Goal: Check status: Check status

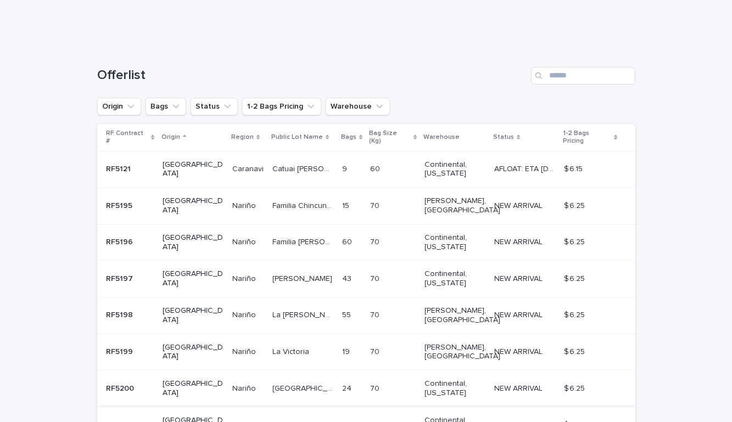
scroll to position [120, 0]
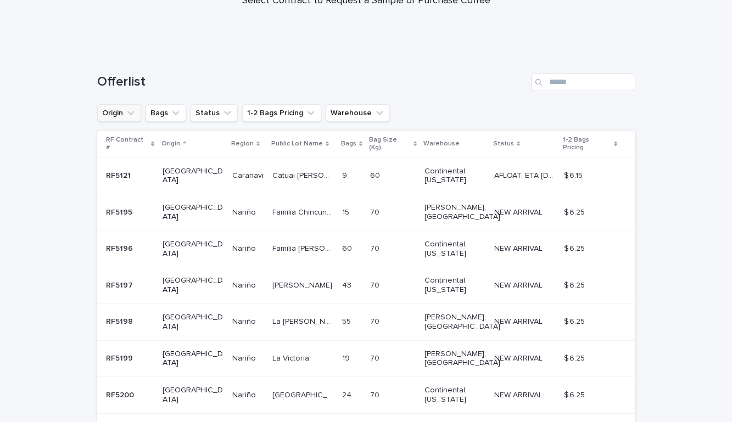
click at [126, 110] on icon "Origin" at bounding box center [130, 113] width 11 height 11
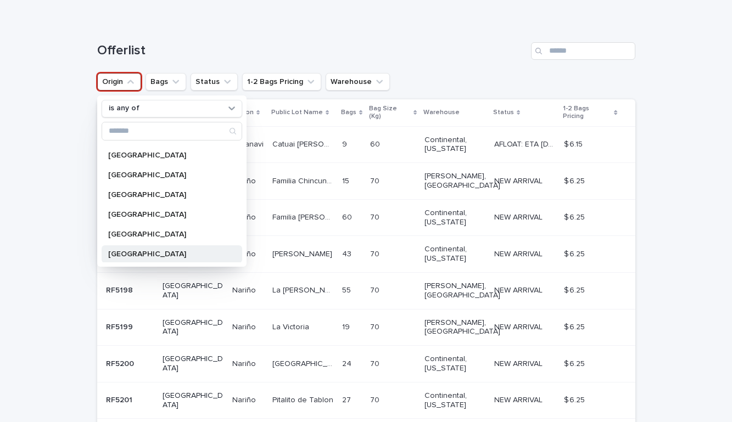
scroll to position [49, 0]
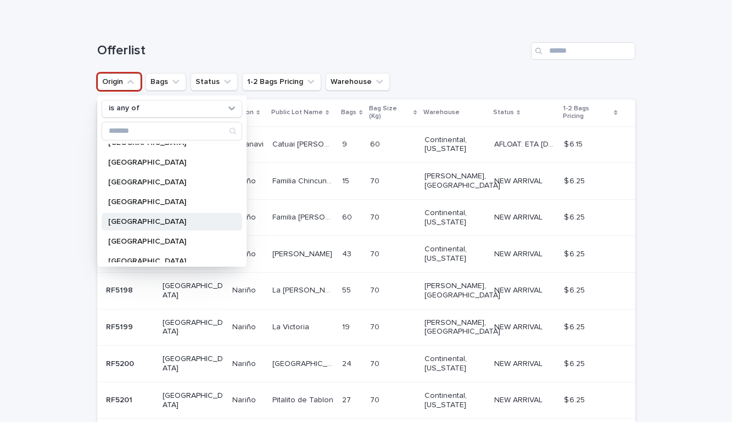
click at [115, 220] on p "[GEOGRAPHIC_DATA]" at bounding box center [166, 222] width 116 height 8
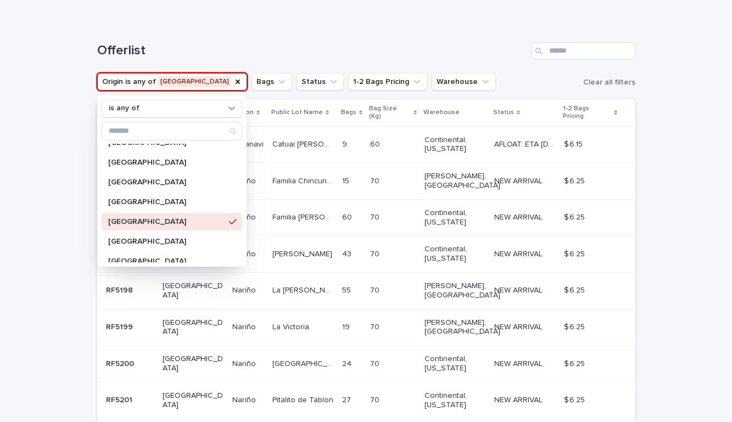
scroll to position [54, 0]
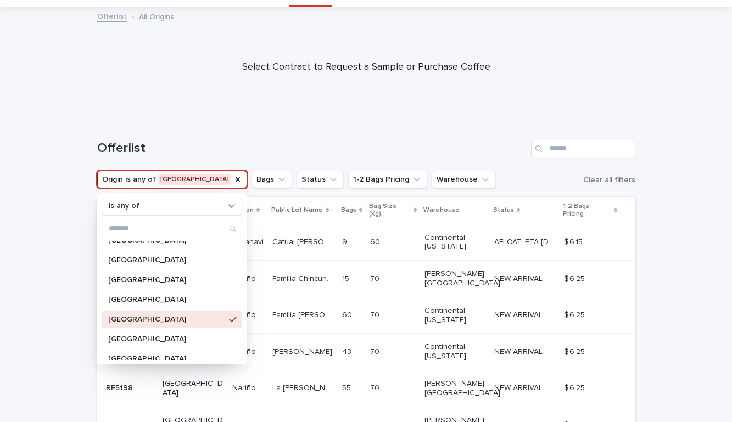
click at [63, 170] on div "Loading... Saving… Loading... Saving… Offerlist Origin is any of [GEOGRAPHIC_DA…" at bounding box center [366, 401] width 732 height 566
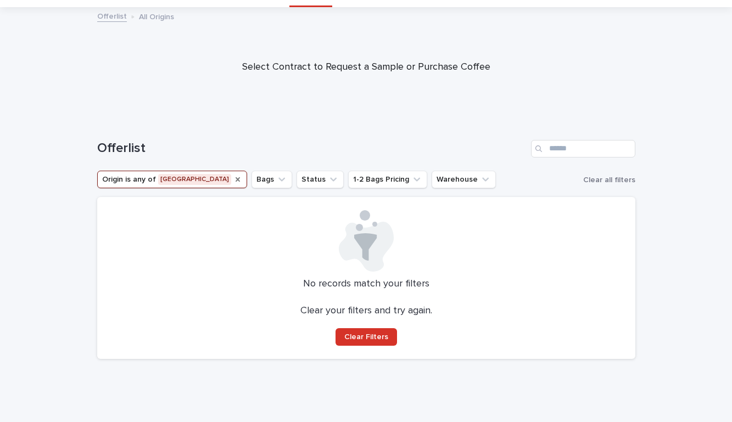
click at [233, 179] on icon "Origin" at bounding box center [237, 179] width 9 height 9
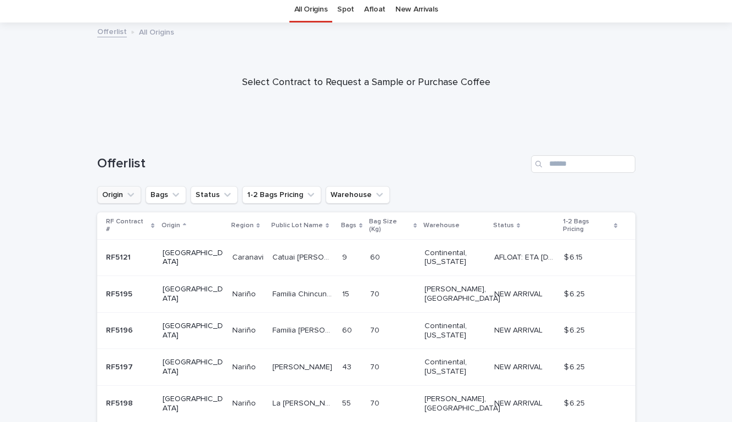
scroll to position [40, 0]
click at [133, 193] on icon "Origin" at bounding box center [130, 194] width 7 height 4
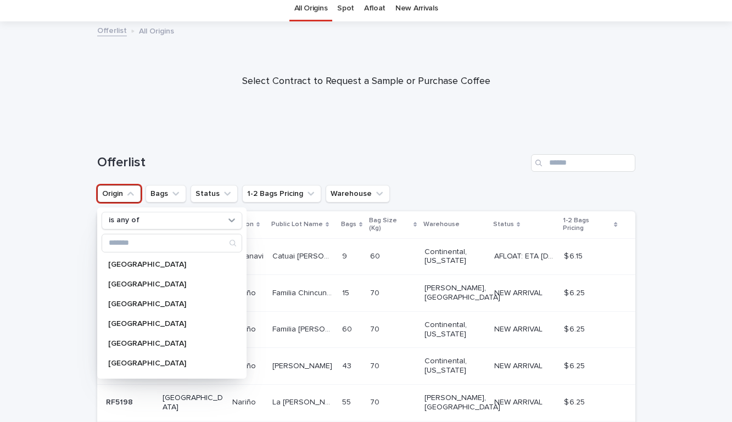
click at [170, 146] on div "Offerlist" at bounding box center [366, 158] width 538 height 53
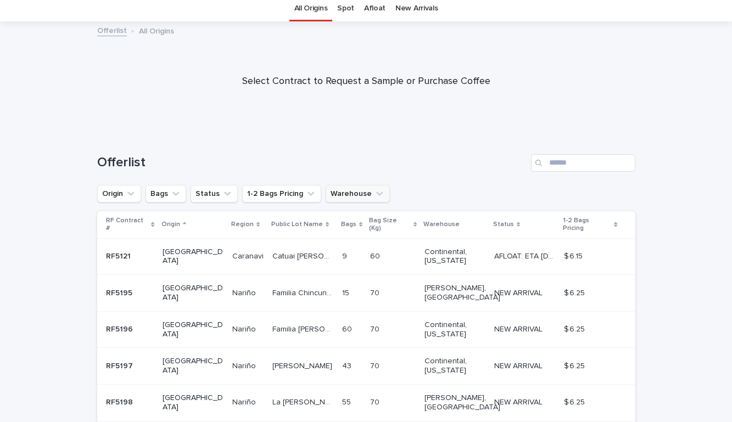
click at [357, 187] on button "Warehouse" at bounding box center [358, 194] width 64 height 18
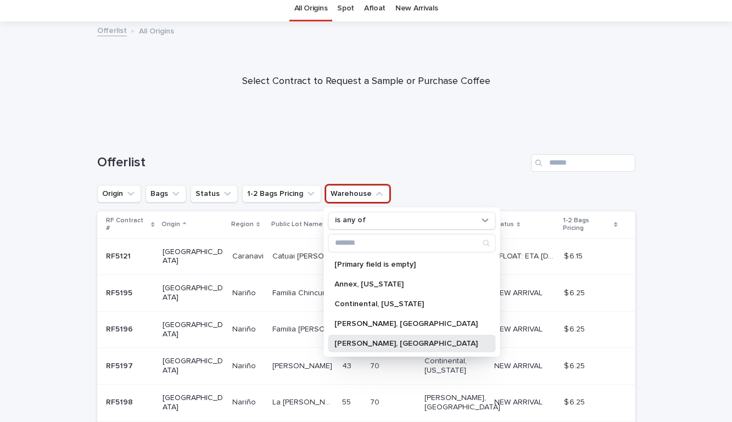
click at [371, 337] on div "[PERSON_NAME], [GEOGRAPHIC_DATA]" at bounding box center [412, 344] width 168 height 18
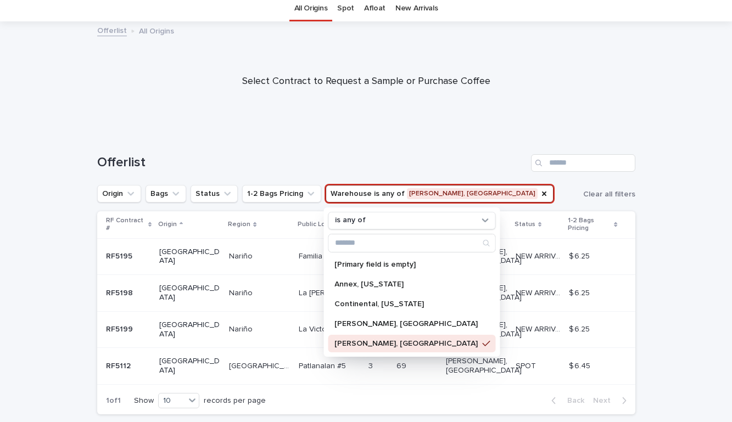
click at [42, 268] on div "Loading... Saving… Loading... Saving… Offerlist Origin Bags Status 1-2 Bags Pri…" at bounding box center [366, 305] width 732 height 346
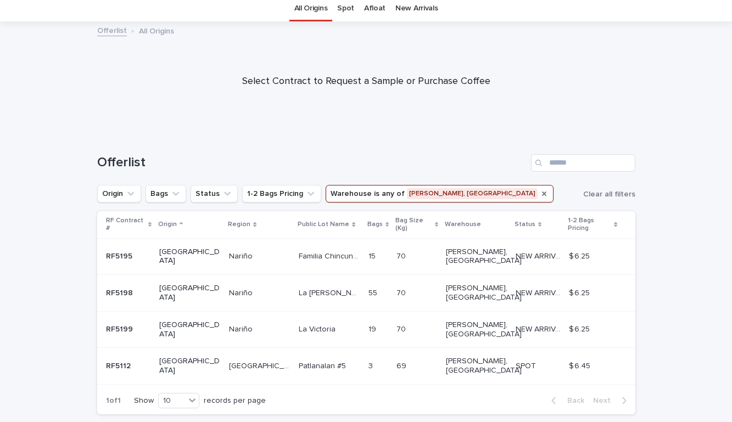
click at [540, 194] on icon "Warehouse" at bounding box center [544, 194] width 9 height 9
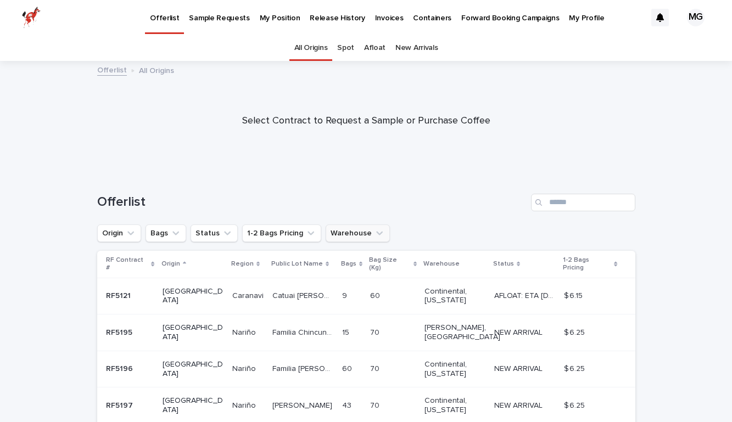
click at [288, 17] on p "My Position" at bounding box center [280, 11] width 41 height 23
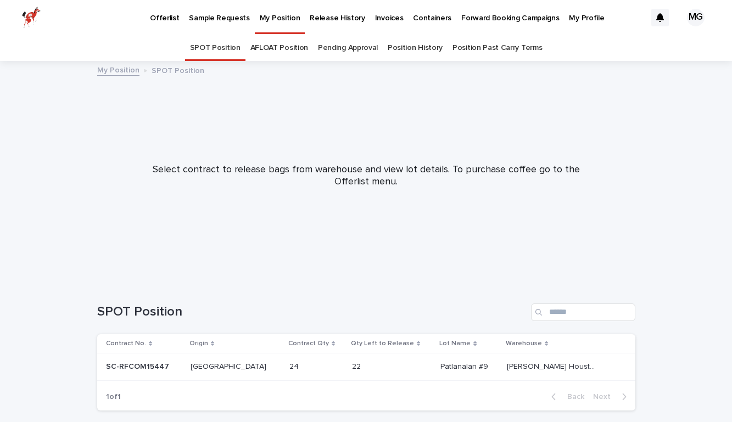
click at [349, 47] on link "Pending Approval" at bounding box center [348, 48] width 60 height 26
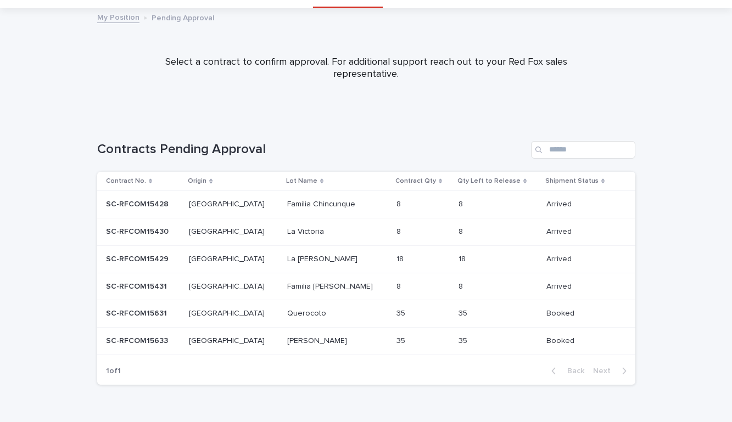
scroll to position [54, 0]
click at [129, 253] on p "SC-RFCOM15429" at bounding box center [138, 258] width 65 height 12
